Goal: Transaction & Acquisition: Purchase product/service

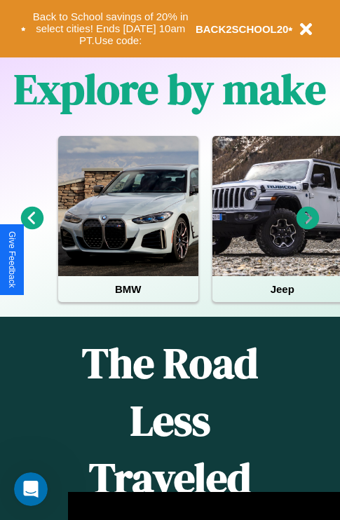
scroll to position [1698, 0]
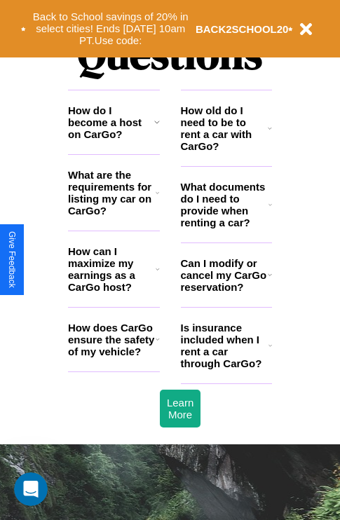
click at [114, 357] on h3 "How does CarGo ensure the safety of my vehicle?" at bounding box center [112, 340] width 88 height 36
click at [157, 345] on icon at bounding box center [158, 339] width 4 height 11
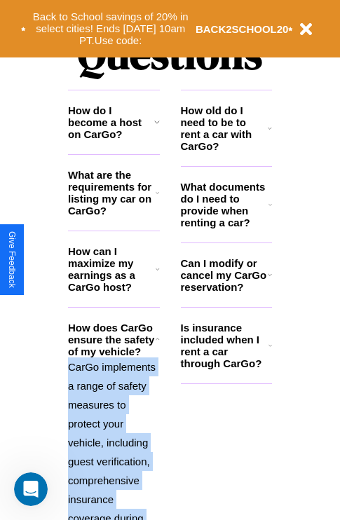
click at [114, 430] on p "CarGo implements a range of safety measures to protect your vehicle, including …" at bounding box center [114, 527] width 92 height 341
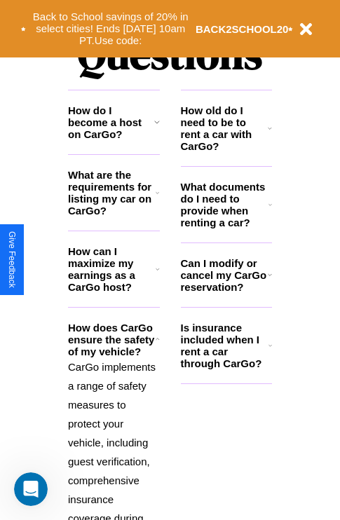
click at [226, 368] on h3 "Is insurance included when I rent a car through CarGo?" at bounding box center [225, 346] width 88 height 48
click at [156, 128] on icon at bounding box center [157, 121] width 6 height 11
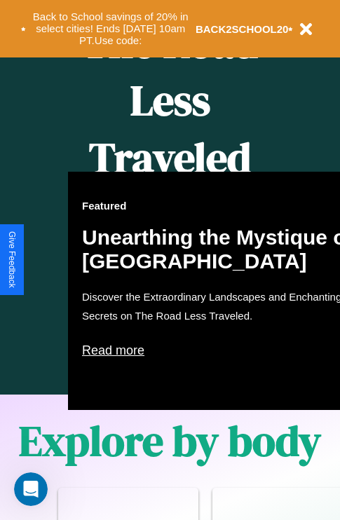
scroll to position [572, 0]
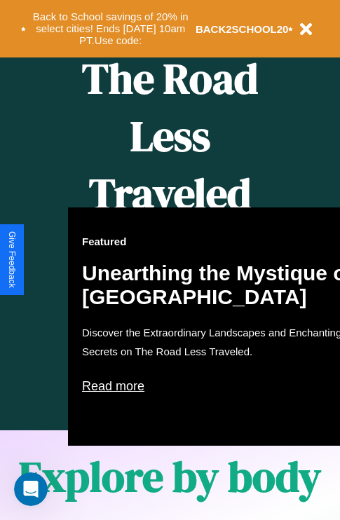
click at [170, 260] on div "Featured Unearthing the Mystique of [GEOGRAPHIC_DATA] Discover the Extraordinar…" at bounding box center [222, 326] width 308 height 238
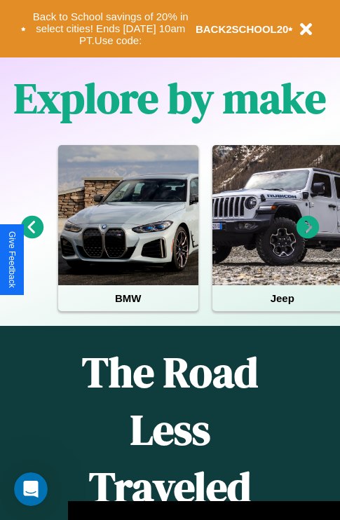
scroll to position [216, 0]
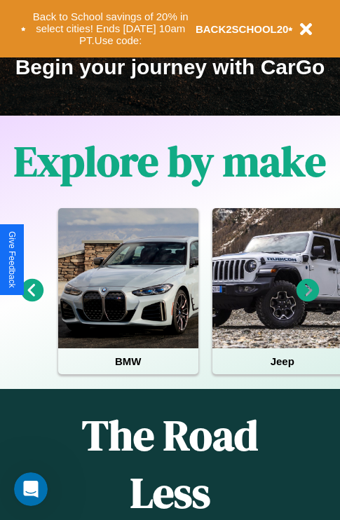
click at [32, 300] on icon at bounding box center [32, 290] width 23 height 23
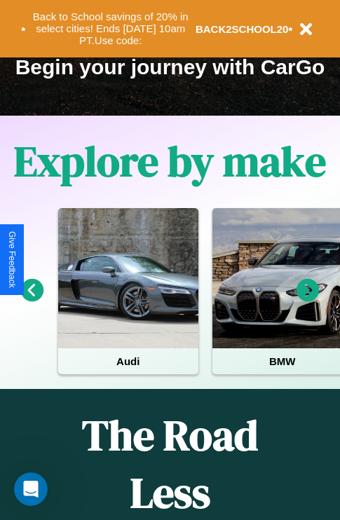
click at [32, 300] on icon at bounding box center [32, 290] width 23 height 23
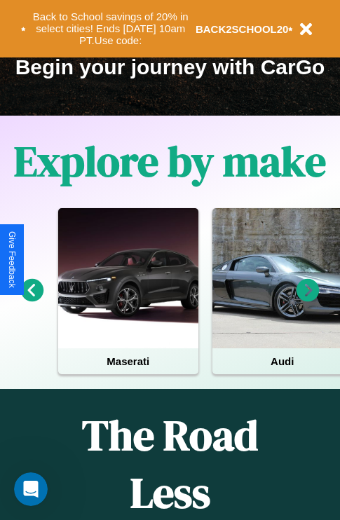
click at [308, 300] on icon at bounding box center [307, 290] width 23 height 23
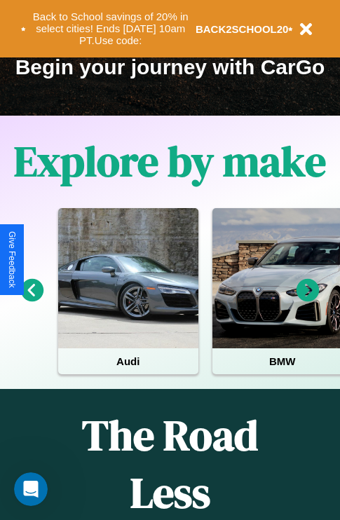
click at [308, 300] on icon at bounding box center [307, 290] width 23 height 23
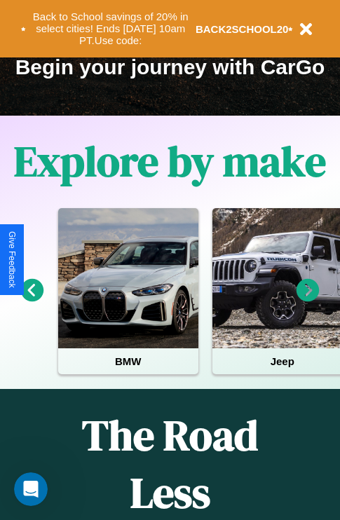
click at [308, 300] on icon at bounding box center [307, 290] width 23 height 23
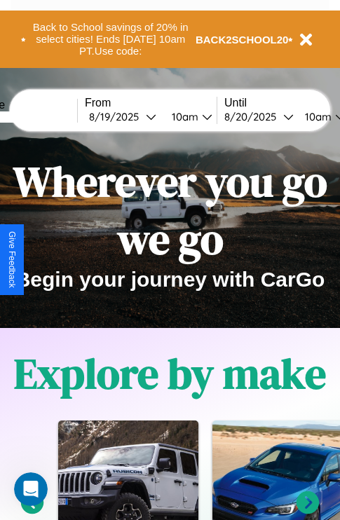
scroll to position [0, 0]
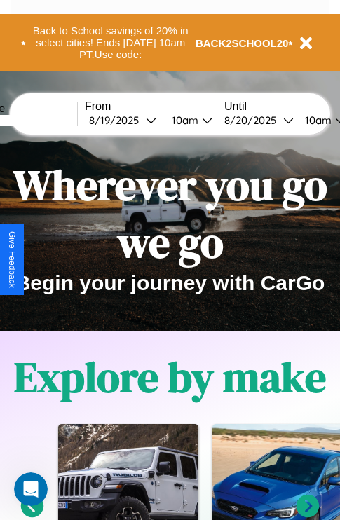
click at [46, 120] on input "text" at bounding box center [24, 120] width 105 height 11
type input "*********"
click at [139, 120] on div "[DATE]" at bounding box center [117, 120] width 57 height 13
select select "*"
select select "****"
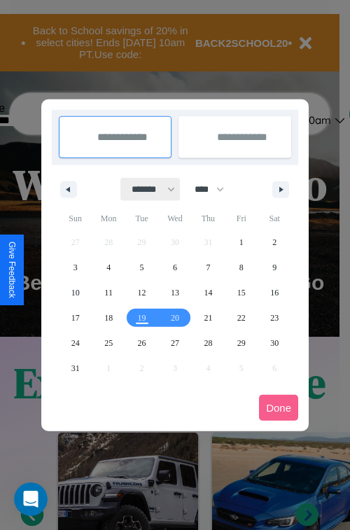
click at [147, 189] on select "******* ******** ***** ***** *** **** **** ****** ********* ******* ******** **…" at bounding box center [151, 189] width 60 height 23
select select "*"
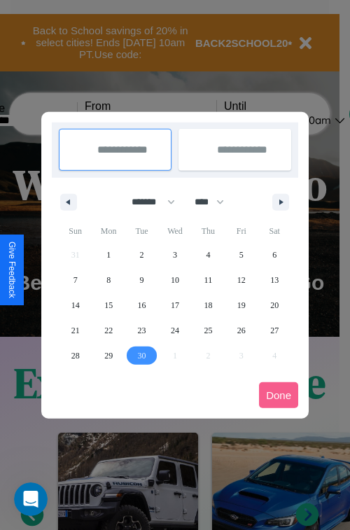
click at [142, 355] on span "30" at bounding box center [142, 355] width 8 height 25
type input "**********"
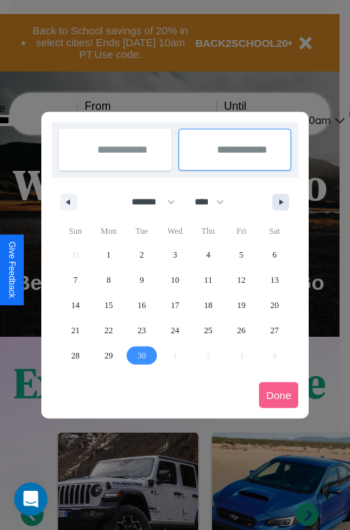
click at [281, 202] on icon "button" at bounding box center [283, 203] width 7 height 6
select select "*"
click at [142, 280] on span "7" at bounding box center [142, 280] width 4 height 25
type input "**********"
select select "*"
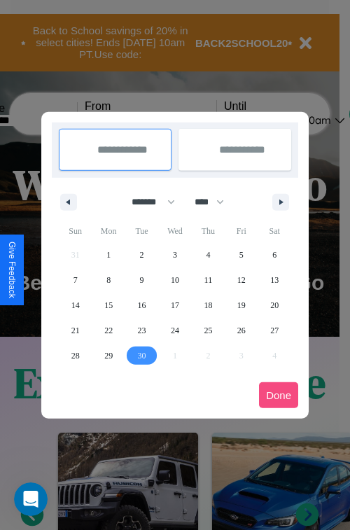
click at [279, 395] on button "Done" at bounding box center [278, 396] width 39 height 26
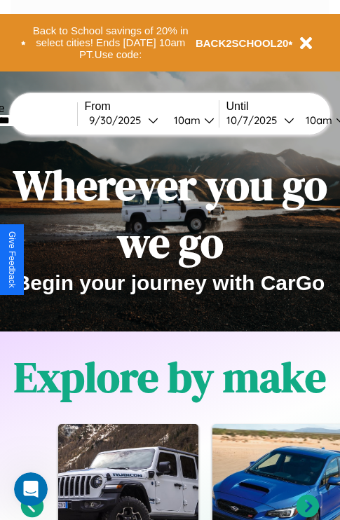
scroll to position [0, 53]
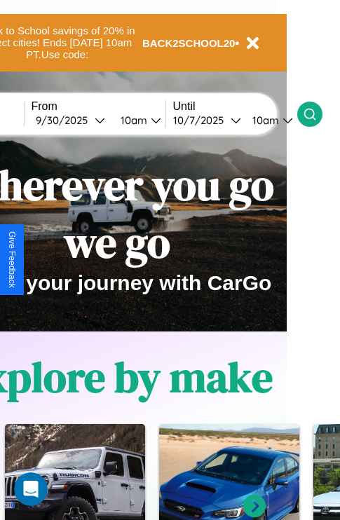
click at [317, 114] on icon at bounding box center [310, 114] width 14 height 14
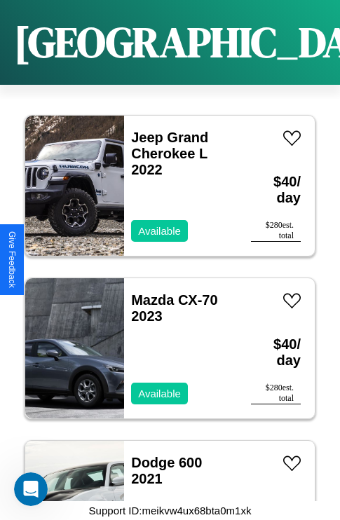
scroll to position [9156, 0]
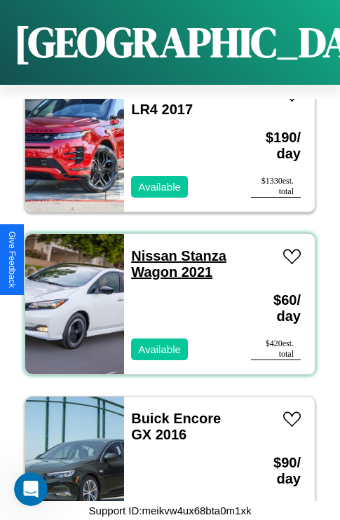
click at [150, 248] on link "Nissan Stanza Wagon 2021" at bounding box center [178, 264] width 95 height 32
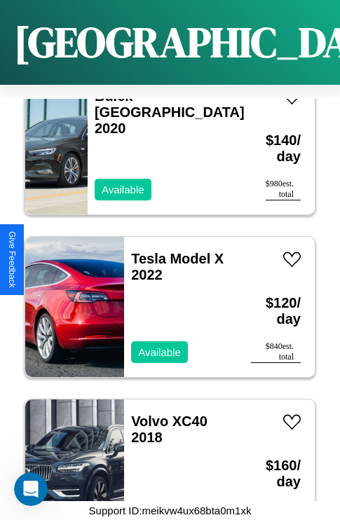
scroll to position [11920, 0]
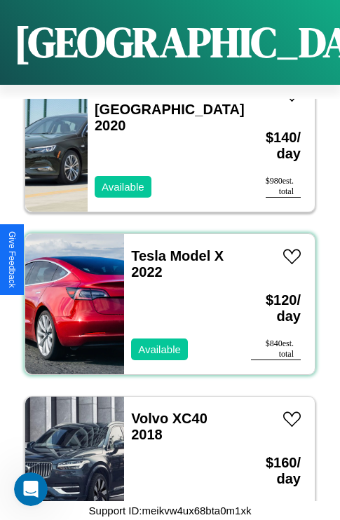
click at [165, 296] on div "Tesla Model X 2022 Available" at bounding box center [180, 304] width 113 height 140
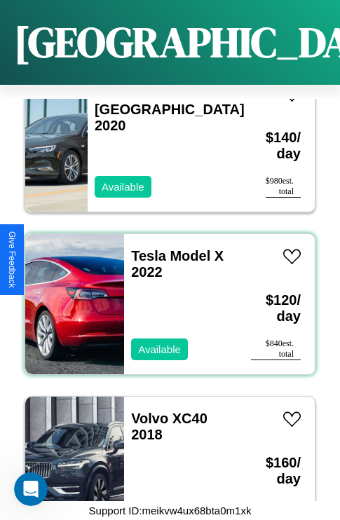
click at [165, 296] on div "Tesla Model X 2022 Available" at bounding box center [180, 304] width 113 height 140
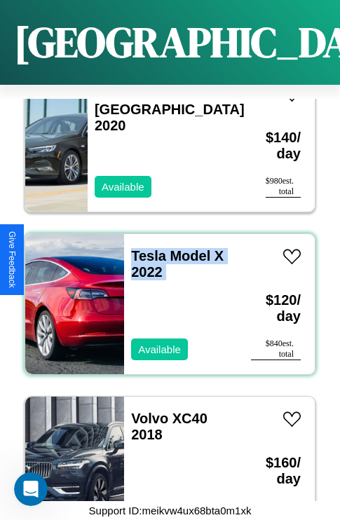
click at [165, 296] on div "Tesla Model X 2022 Available" at bounding box center [180, 304] width 113 height 140
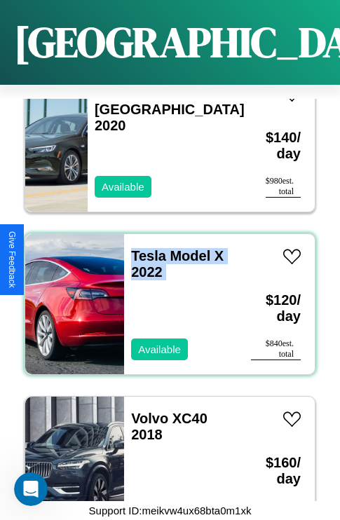
click at [165, 296] on div "Tesla Model X 2022 Available" at bounding box center [180, 304] width 113 height 140
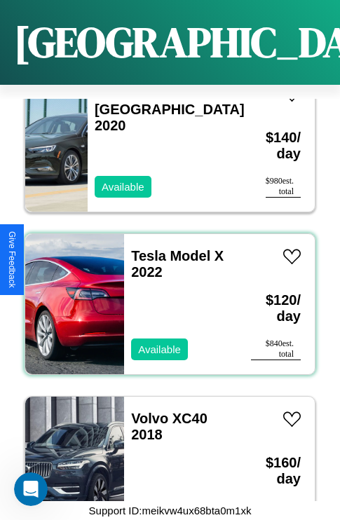
click at [165, 296] on div "Tesla Model X 2022 Available" at bounding box center [180, 304] width 113 height 140
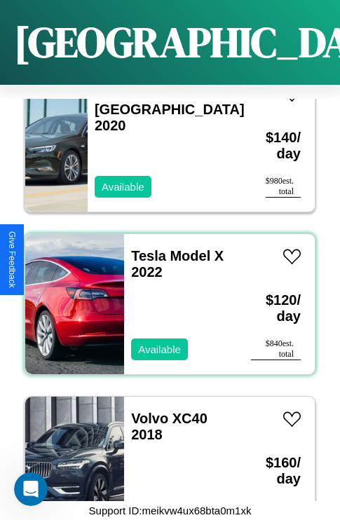
click at [165, 296] on div "Tesla Model X 2022 Available" at bounding box center [180, 304] width 113 height 140
click at [144, 248] on link "Tesla Model X 2022" at bounding box center [177, 264] width 92 height 32
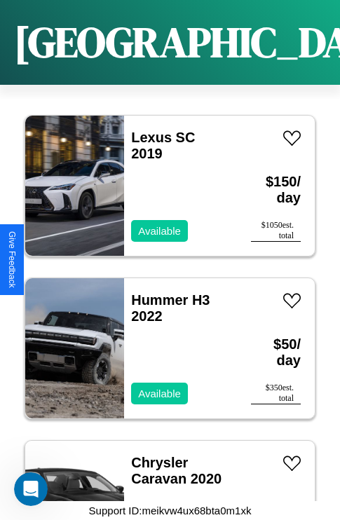
scroll to position [9807, 0]
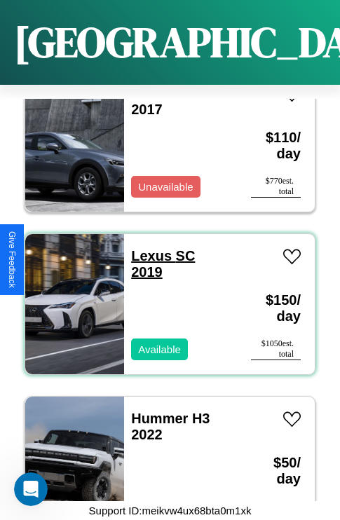
click at [147, 248] on link "Lexus SC 2019" at bounding box center [163, 264] width 64 height 32
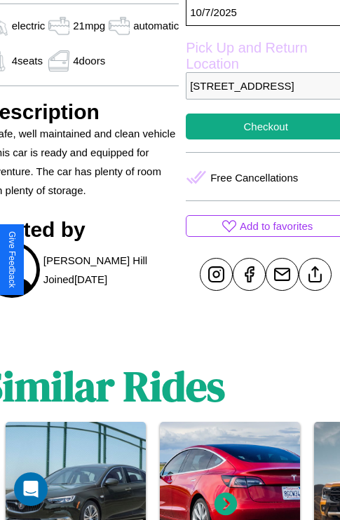
scroll to position [497, 67]
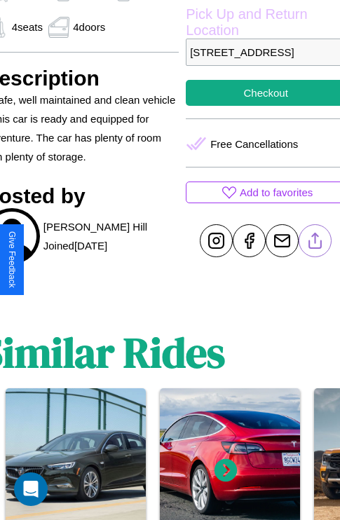
click at [315, 243] on line at bounding box center [315, 238] width 0 height 10
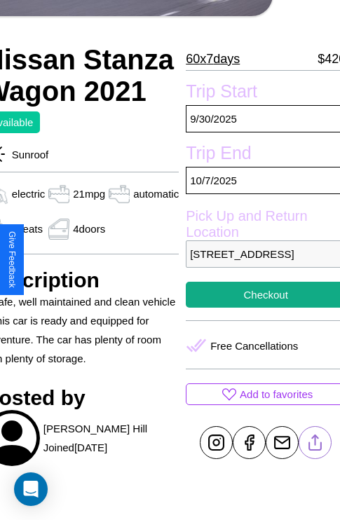
scroll to position [94, 67]
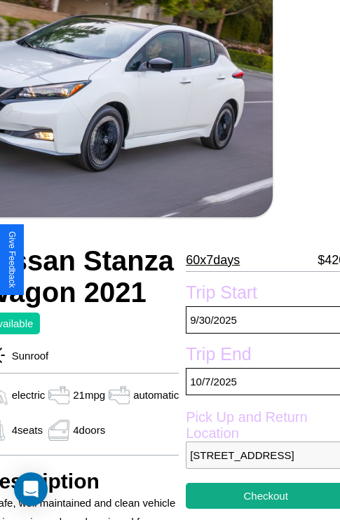
click at [212, 260] on p "60 x 7 days" at bounding box center [213, 260] width 54 height 22
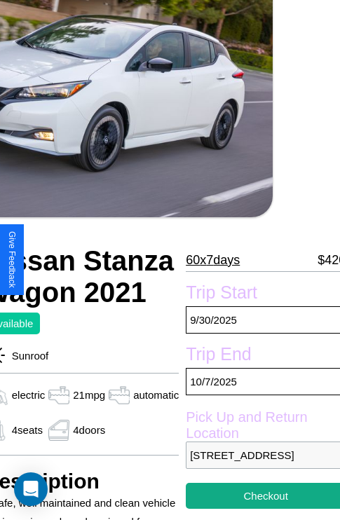
click at [212, 260] on p "60 x 7 days" at bounding box center [213, 260] width 54 height 22
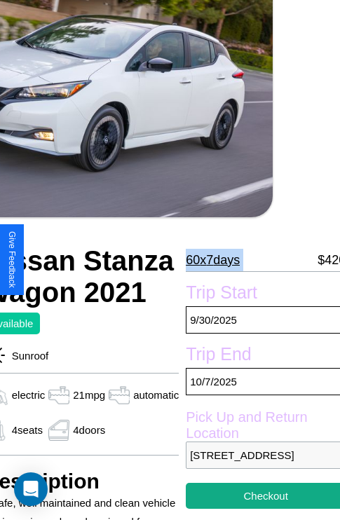
click at [212, 260] on p "60 x 7 days" at bounding box center [213, 260] width 54 height 22
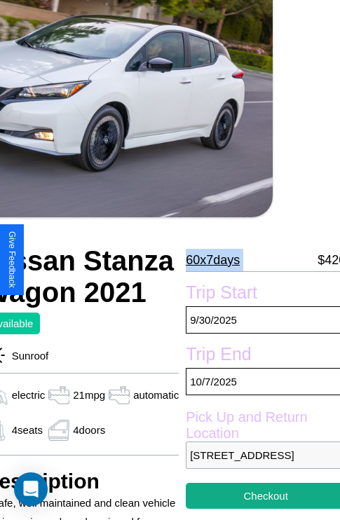
click at [212, 260] on p "60 x 7 days" at bounding box center [213, 260] width 54 height 22
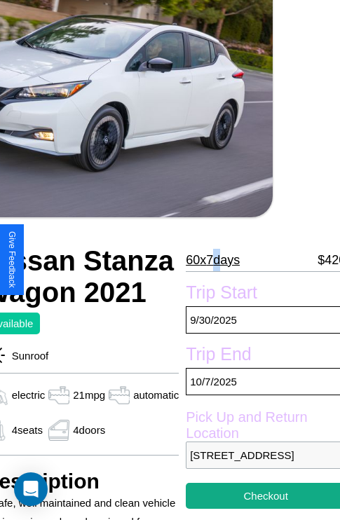
click at [212, 260] on p "60 x 7 days" at bounding box center [213, 260] width 54 height 22
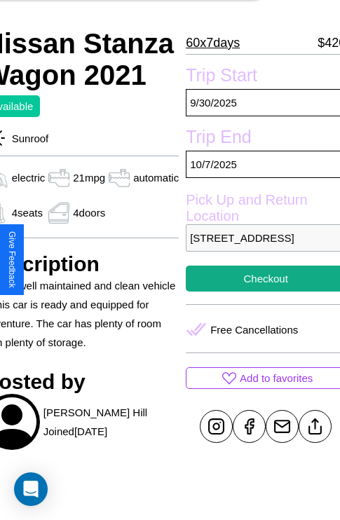
scroll to position [349, 67]
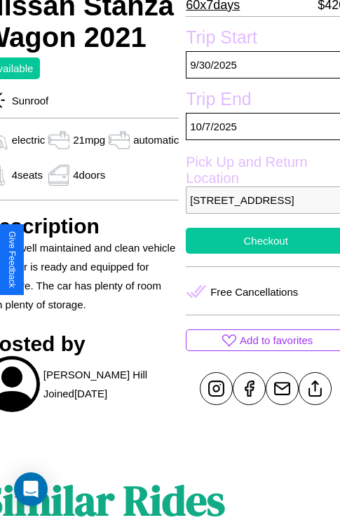
click at [259, 254] on button "Checkout" at bounding box center [266, 241] width 160 height 26
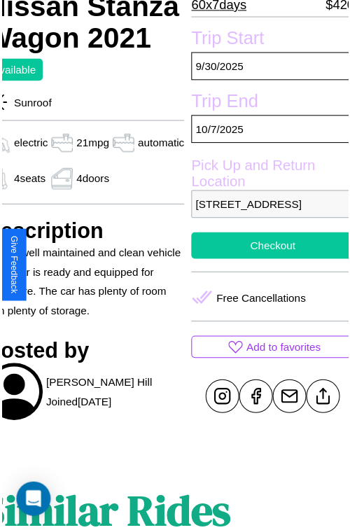
scroll to position [355, 67]
